Goal: Check status: Check status

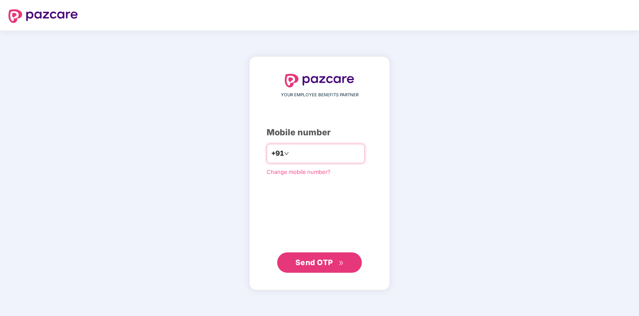
click at [301, 160] on input "number" at bounding box center [325, 154] width 69 height 14
type input "**********"
click at [328, 261] on span "Send OTP" at bounding box center [315, 261] width 38 height 9
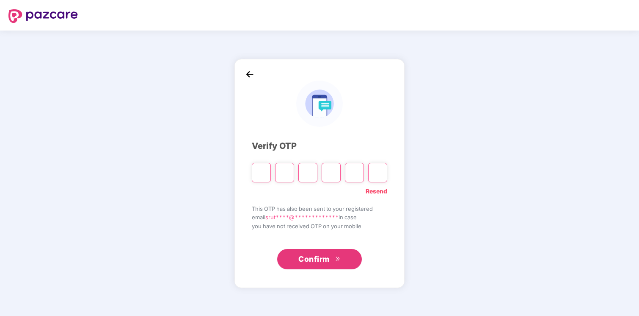
type input "*"
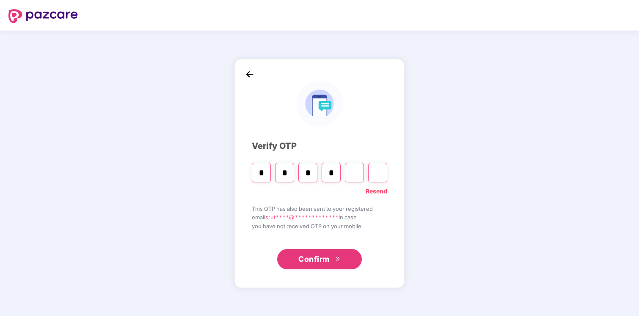
type input "*"
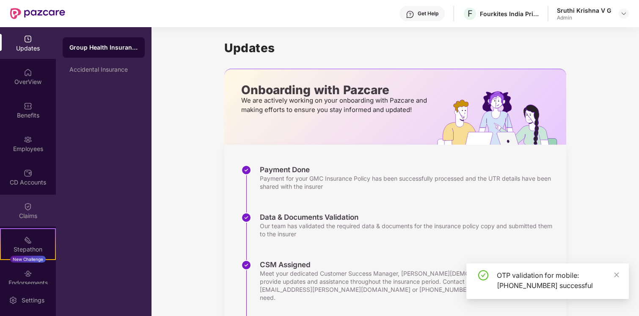
click at [35, 199] on div "Claims" at bounding box center [28, 210] width 56 height 32
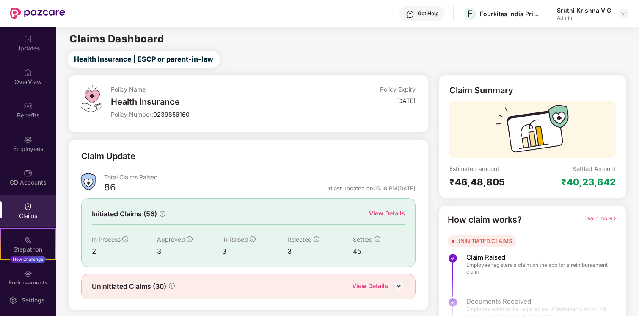
scroll to position [16, 0]
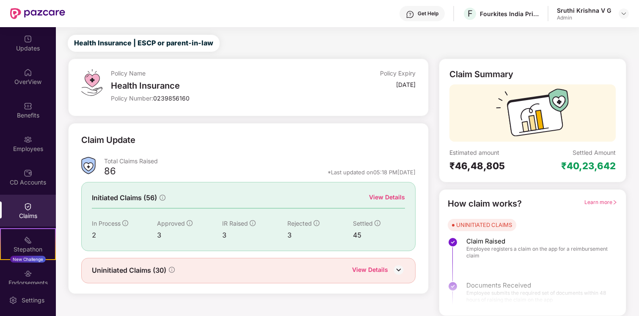
click at [380, 198] on div "View Details" at bounding box center [387, 196] width 36 height 9
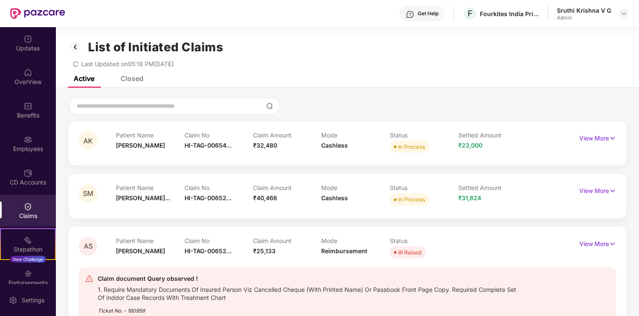
click at [130, 82] on div "Closed" at bounding box center [132, 78] width 23 height 8
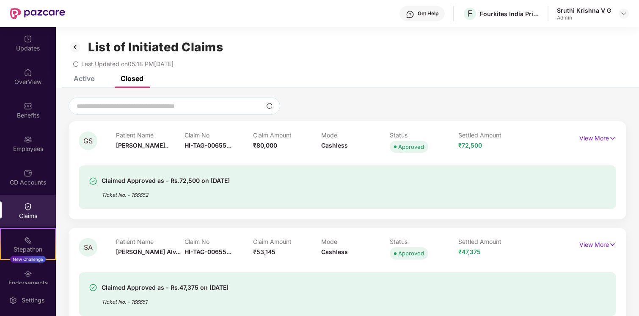
click at [78, 77] on div "Active" at bounding box center [84, 78] width 21 height 8
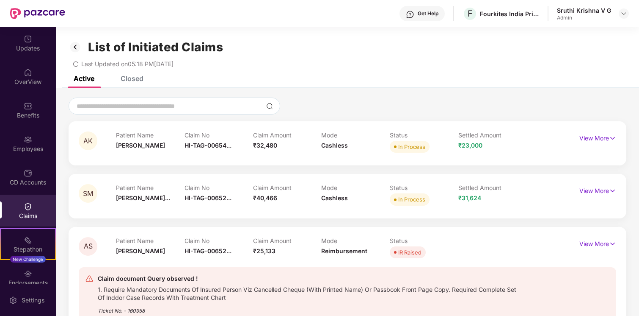
click at [598, 138] on p "View More" at bounding box center [598, 136] width 37 height 11
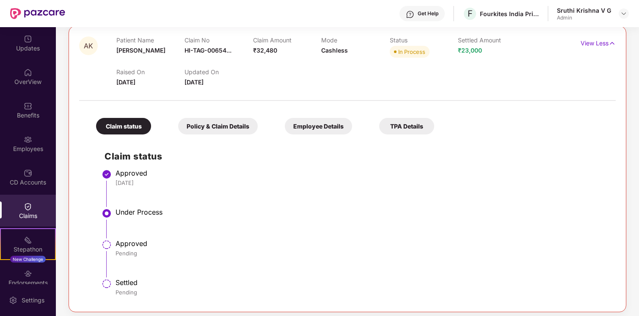
scroll to position [78, 0]
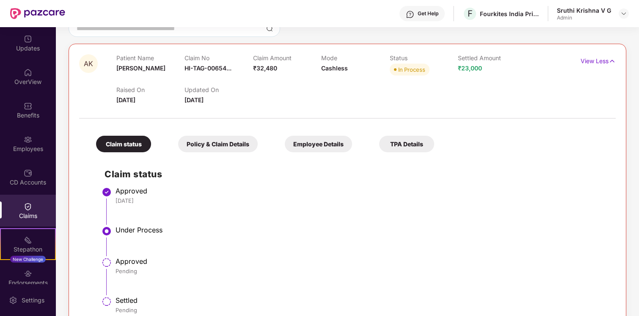
click at [312, 150] on div "Employee Details" at bounding box center [318, 144] width 67 height 17
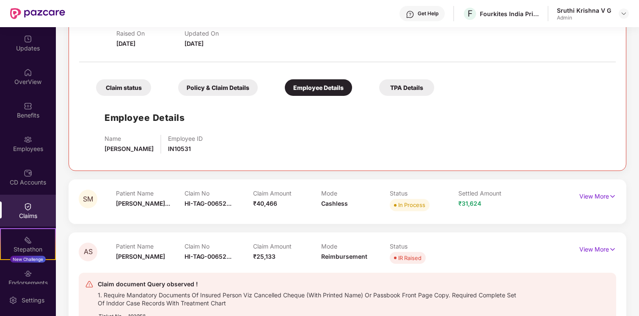
scroll to position [145, 0]
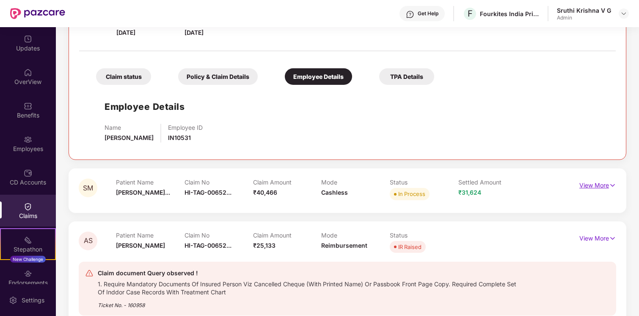
click at [596, 186] on p "View More" at bounding box center [598, 183] width 37 height 11
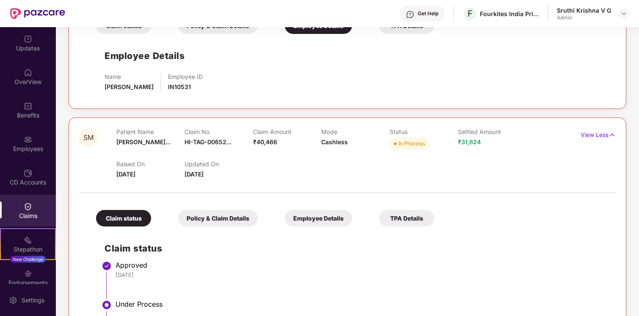
scroll to position [204, 0]
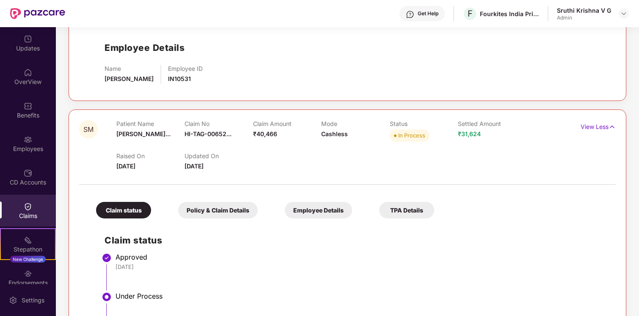
click at [215, 211] on div "Policy & Claim Details" at bounding box center [218, 210] width 80 height 17
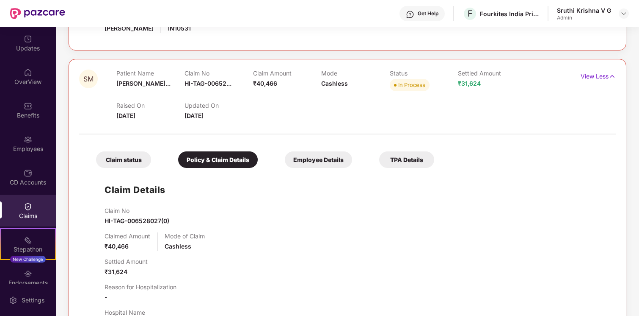
scroll to position [255, 0]
click at [325, 161] on div "Employee Details" at bounding box center [318, 159] width 67 height 17
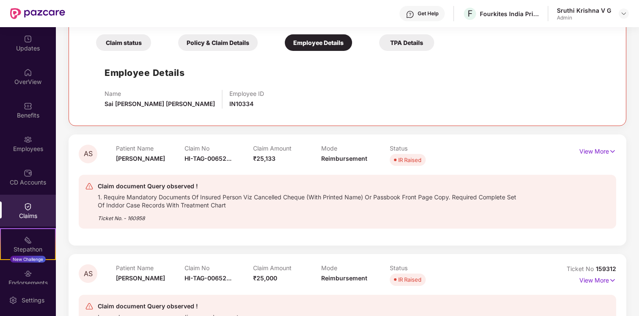
scroll to position [392, 0]
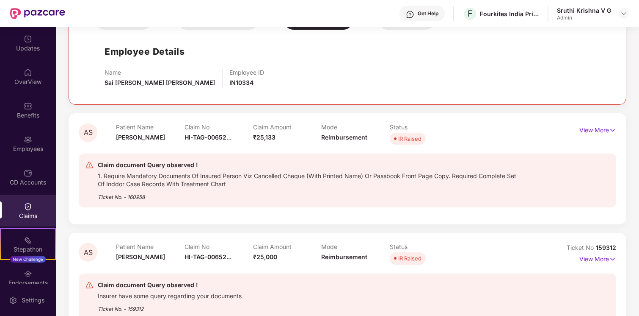
click at [581, 128] on p "View More" at bounding box center [598, 128] width 37 height 11
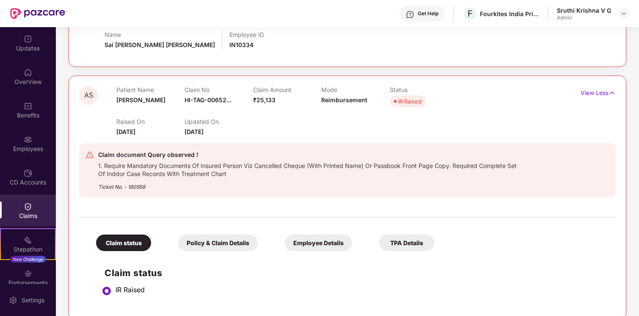
scroll to position [436, 0]
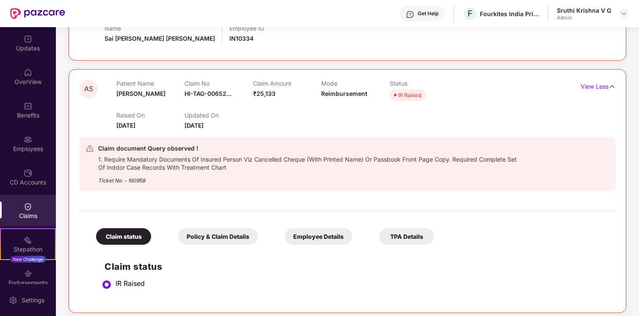
click at [206, 242] on div "Policy & Claim Details" at bounding box center [218, 236] width 80 height 17
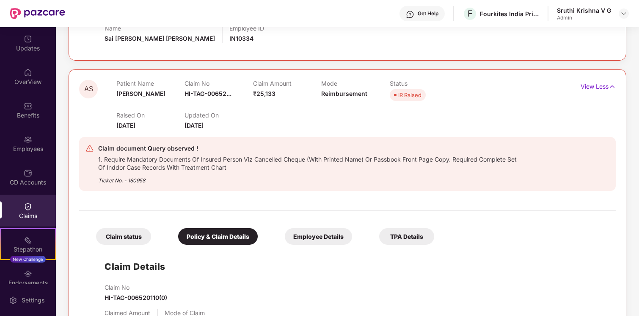
click at [300, 237] on div "Employee Details" at bounding box center [318, 236] width 67 height 17
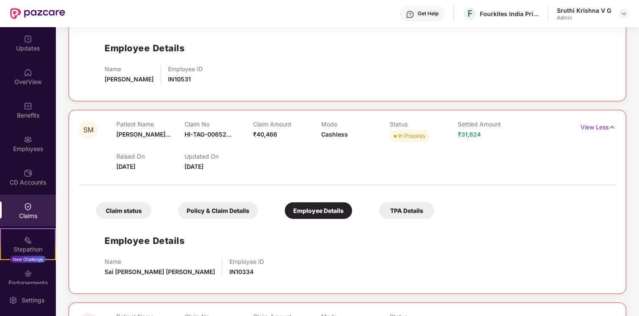
scroll to position [0, 0]
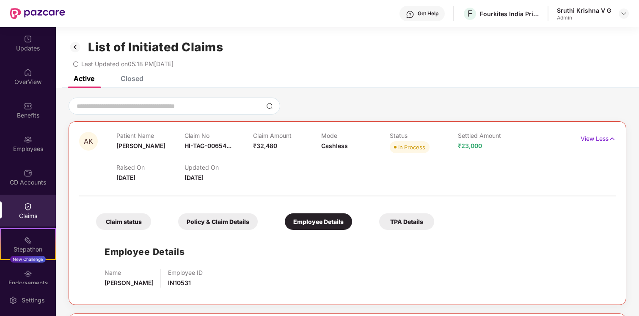
click at [136, 80] on div "Closed" at bounding box center [132, 78] width 23 height 8
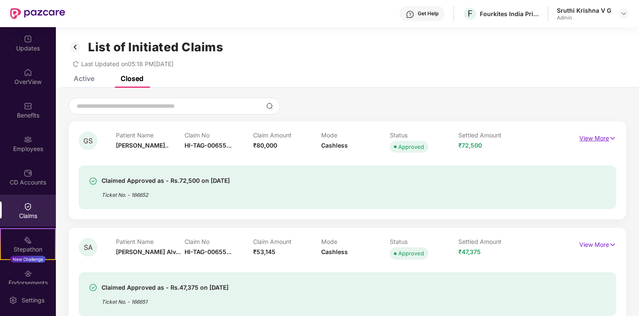
click at [587, 136] on p "View More" at bounding box center [598, 136] width 37 height 11
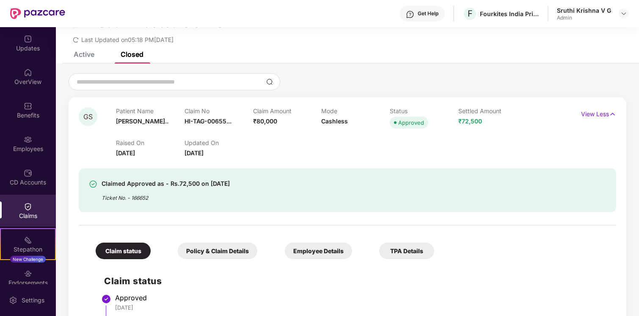
scroll to position [32, 0]
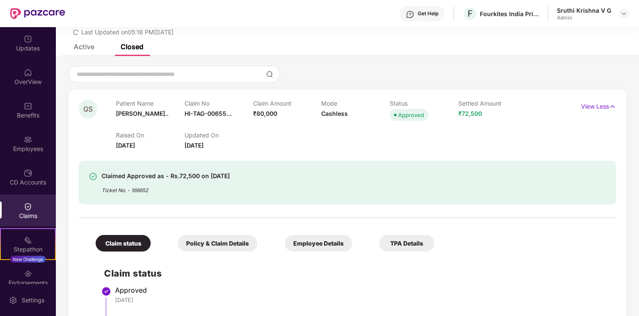
click at [322, 238] on div "Employee Details" at bounding box center [318, 243] width 67 height 17
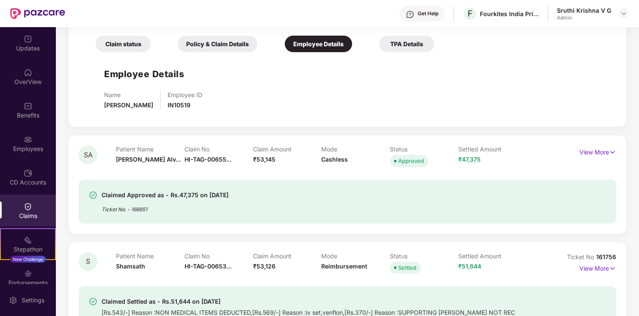
scroll to position [238, 0]
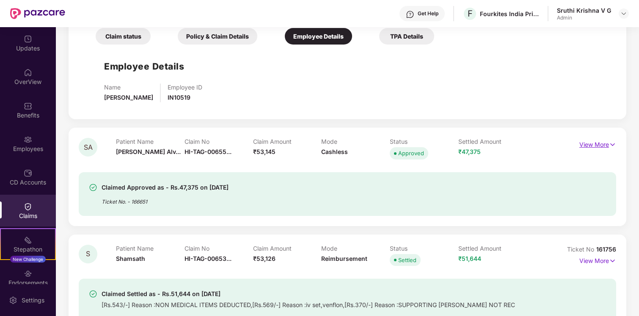
click at [610, 147] on img at bounding box center [612, 144] width 7 height 9
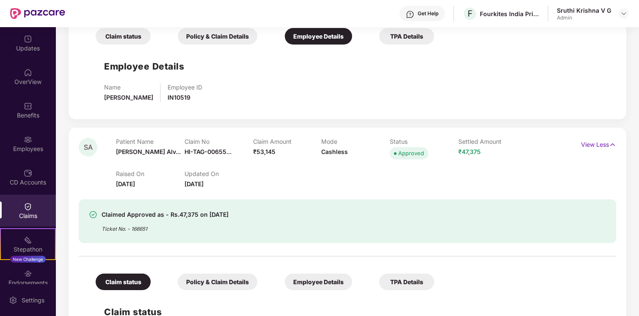
click at [296, 280] on div "Employee Details" at bounding box center [318, 281] width 67 height 17
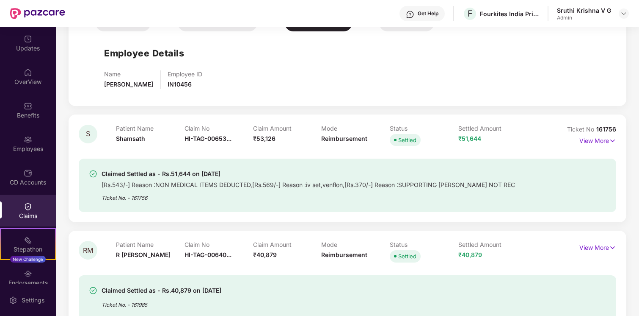
scroll to position [507, 0]
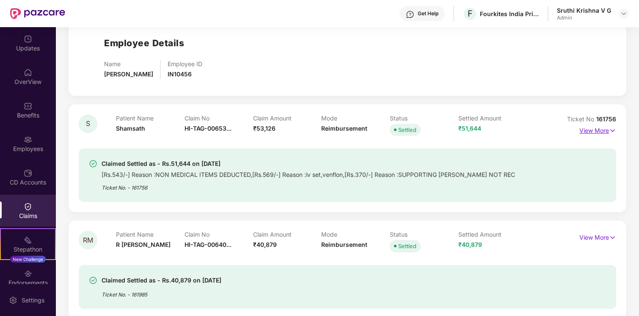
click at [599, 127] on p "View More" at bounding box center [598, 129] width 37 height 11
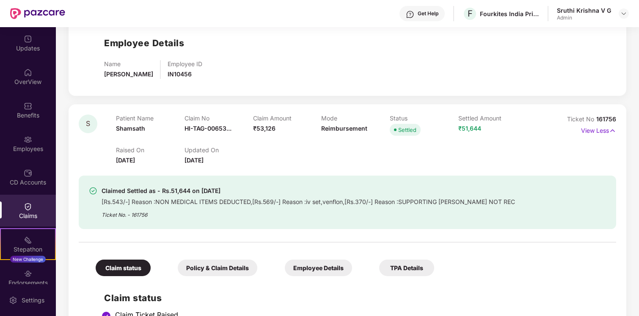
click at [310, 269] on div "Employee Details" at bounding box center [318, 267] width 67 height 17
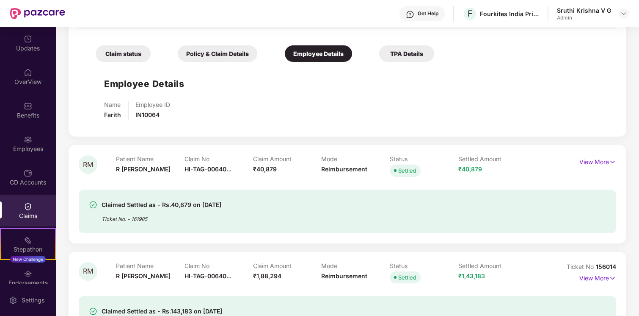
scroll to position [733, 0]
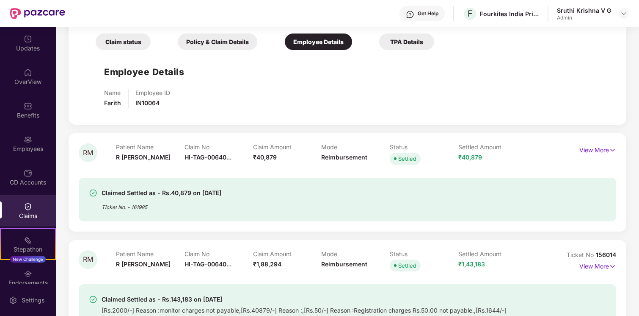
click at [590, 153] on p "View More" at bounding box center [598, 148] width 37 height 11
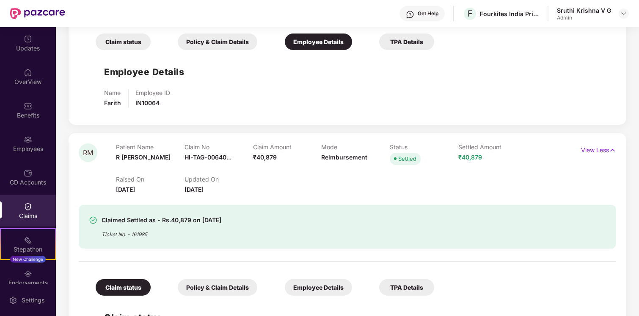
click at [294, 285] on div "Employee Details" at bounding box center [318, 287] width 67 height 17
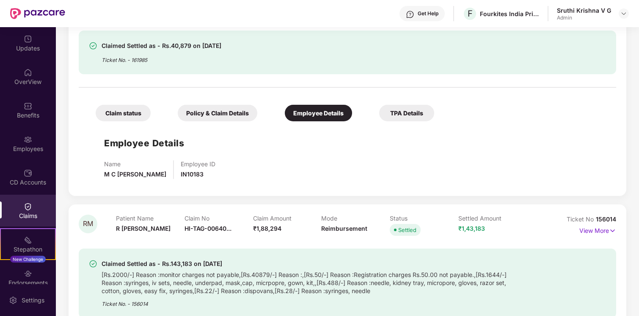
scroll to position [914, 0]
